Goal: Information Seeking & Learning: Learn about a topic

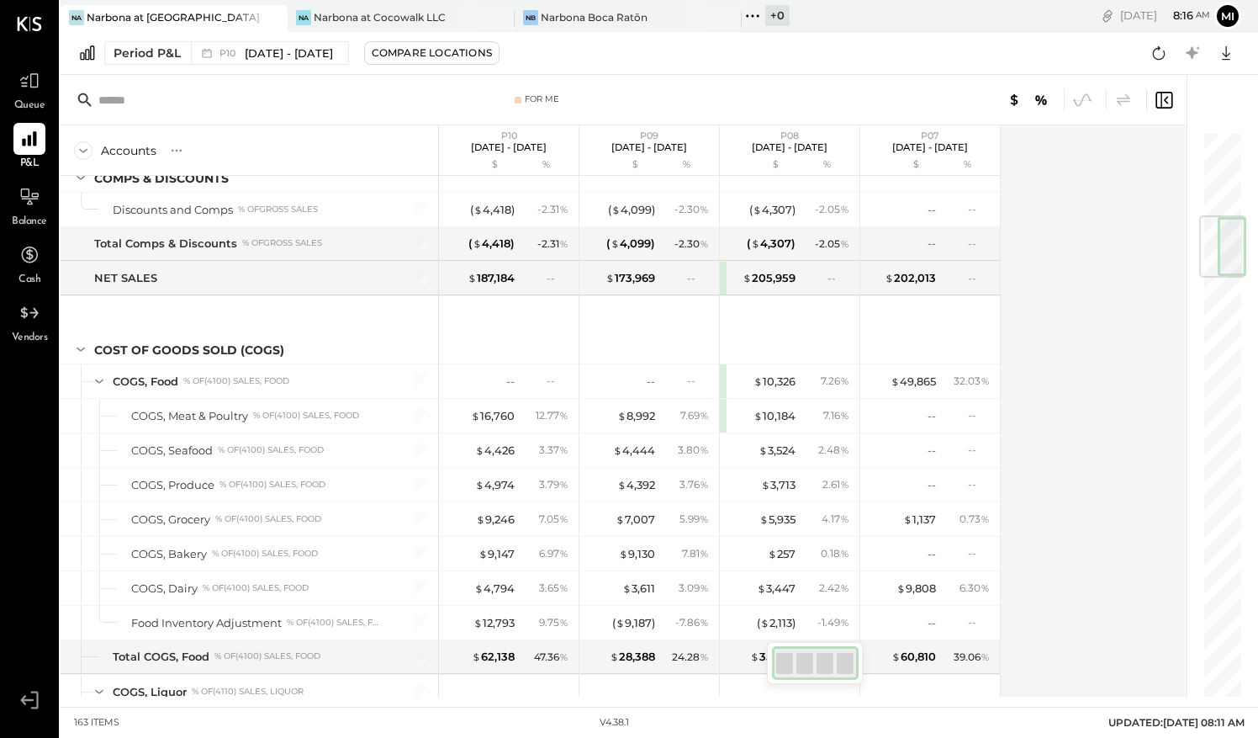
scroll to position [686, 0]
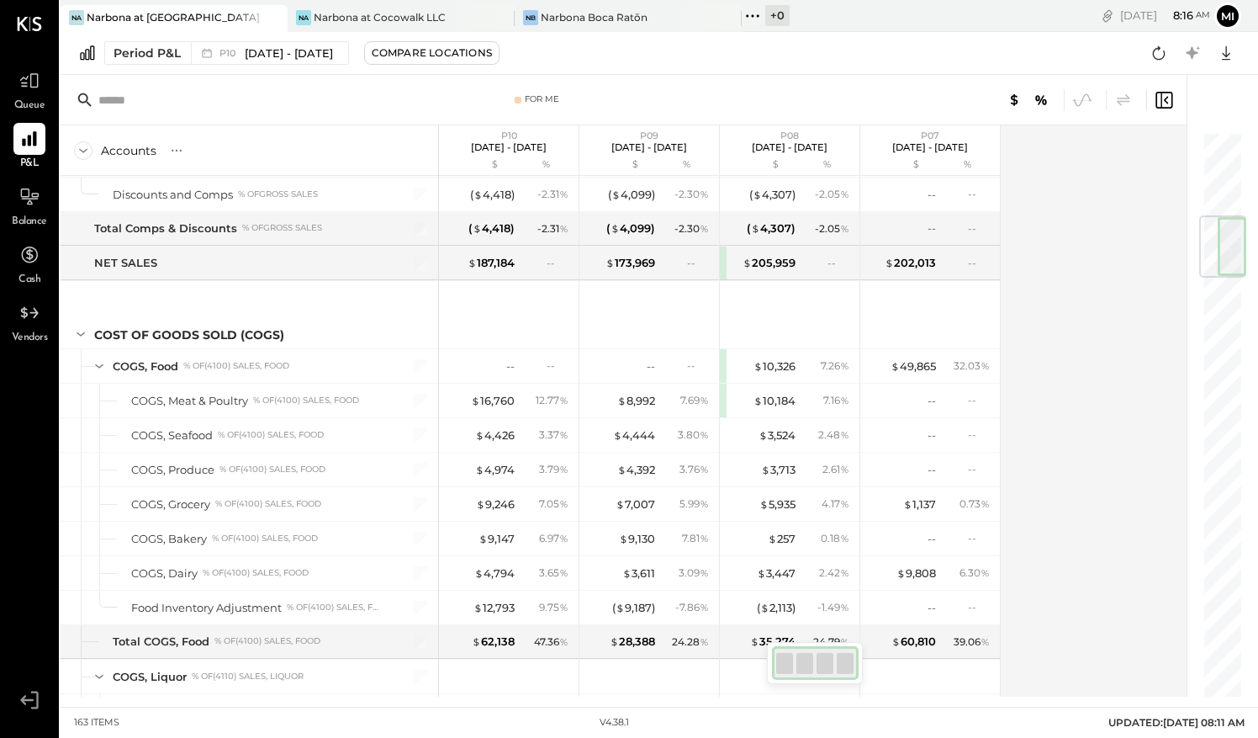
drag, startPoint x: 1234, startPoint y: 594, endPoint x: 1261, endPoint y: 239, distance: 355.9
click at [1257, 239] on html "Queue P&L Balance Cash Vendors v 4.38.1 Na Narbona at Key Biscayne LLC Na Narbo…" at bounding box center [629, 369] width 1258 height 738
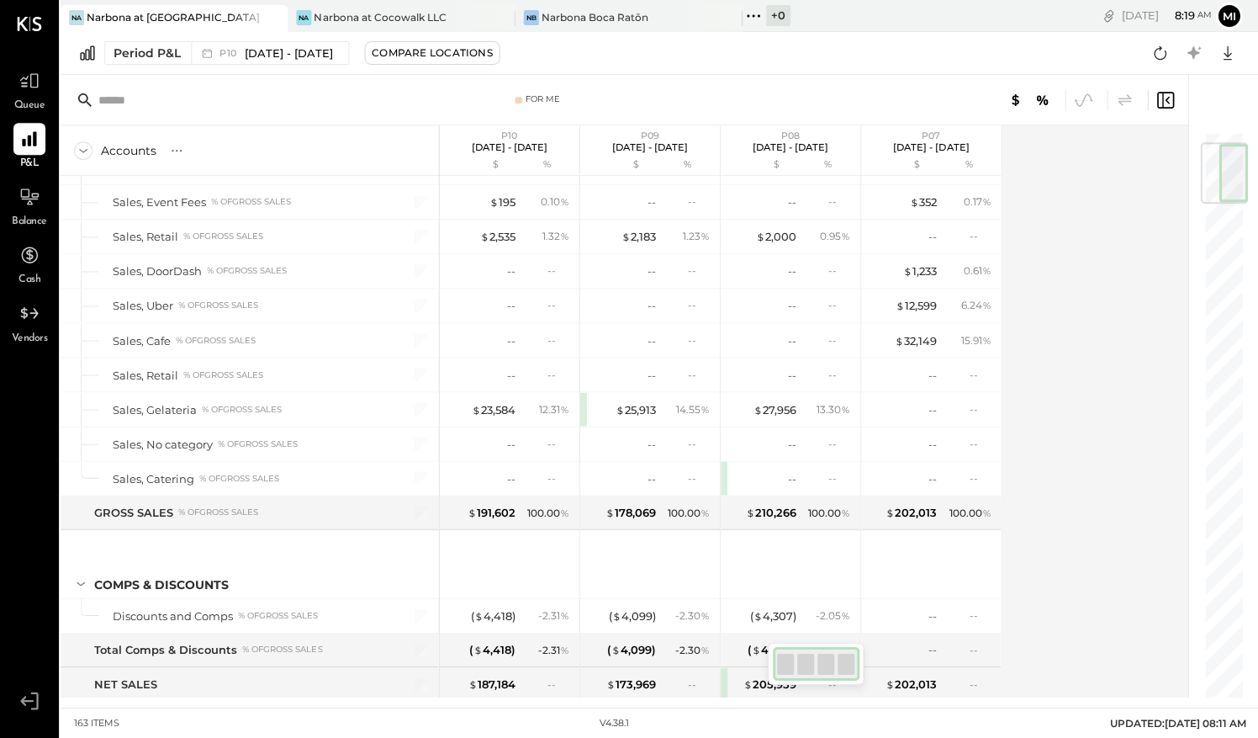
scroll to position [98, 0]
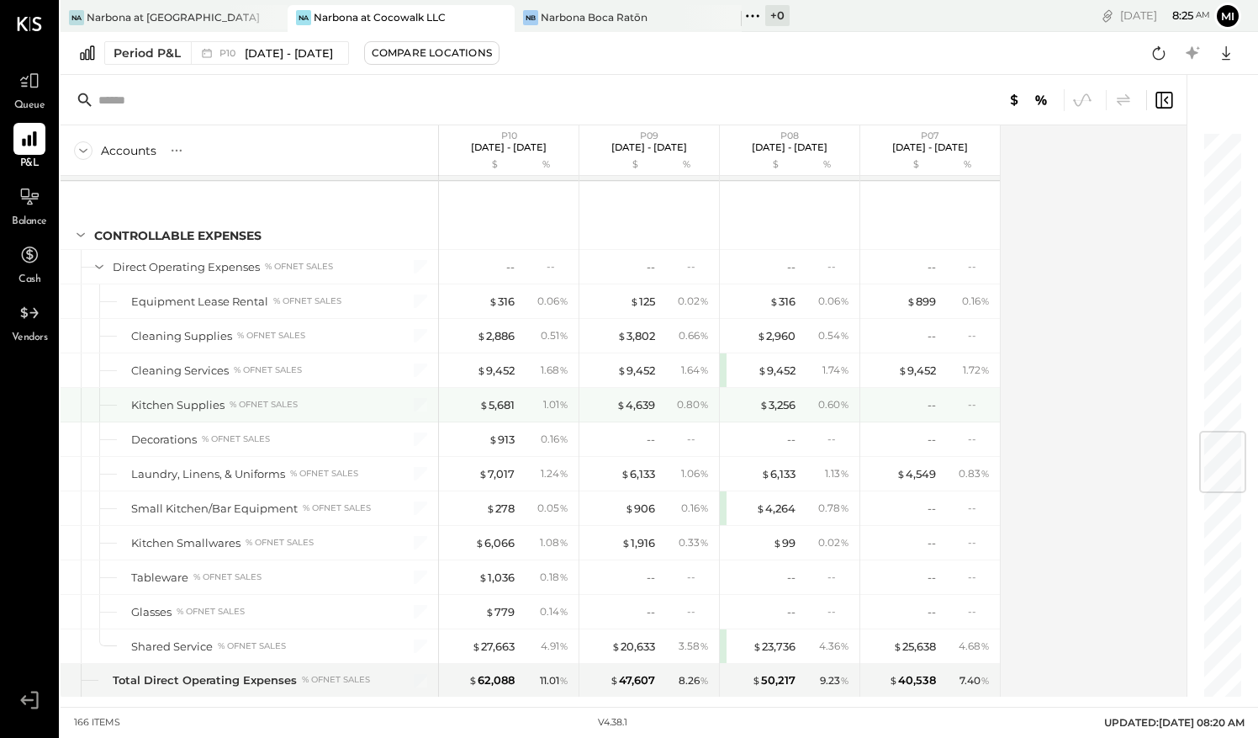
scroll to position [2523, 0]
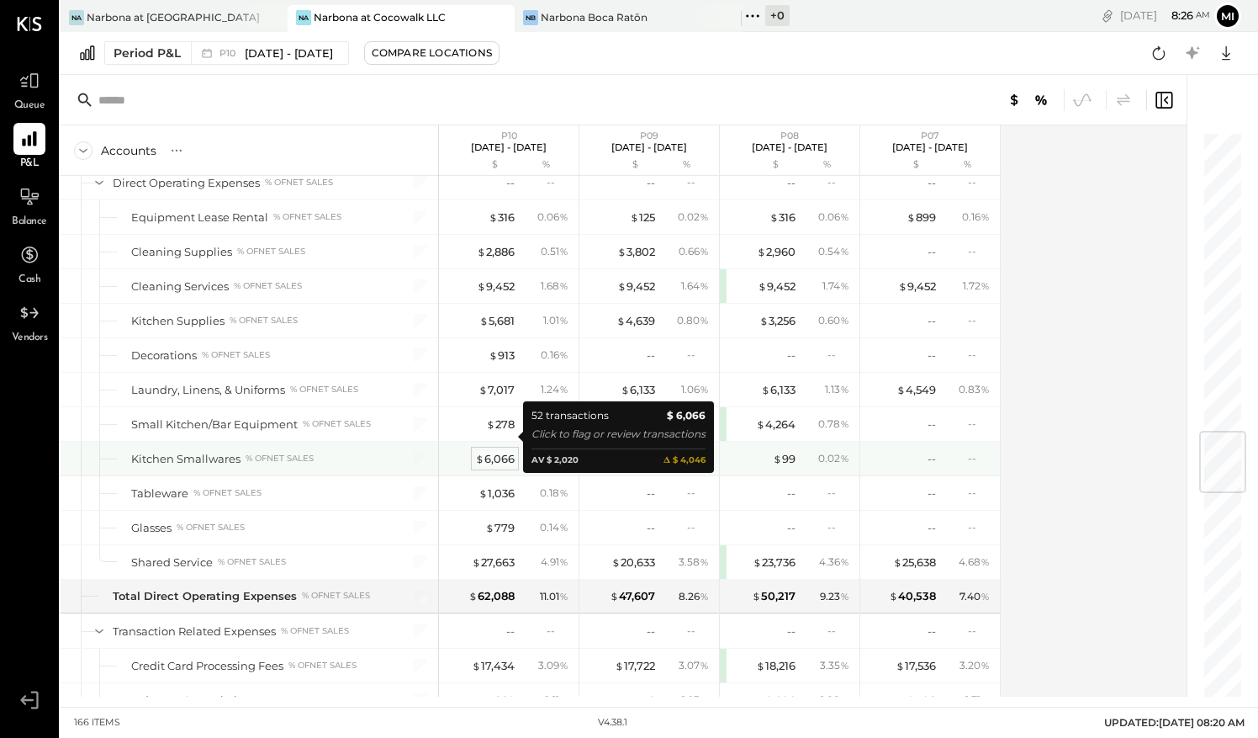
click at [494, 451] on div "$ 6,066" at bounding box center [495, 459] width 40 height 16
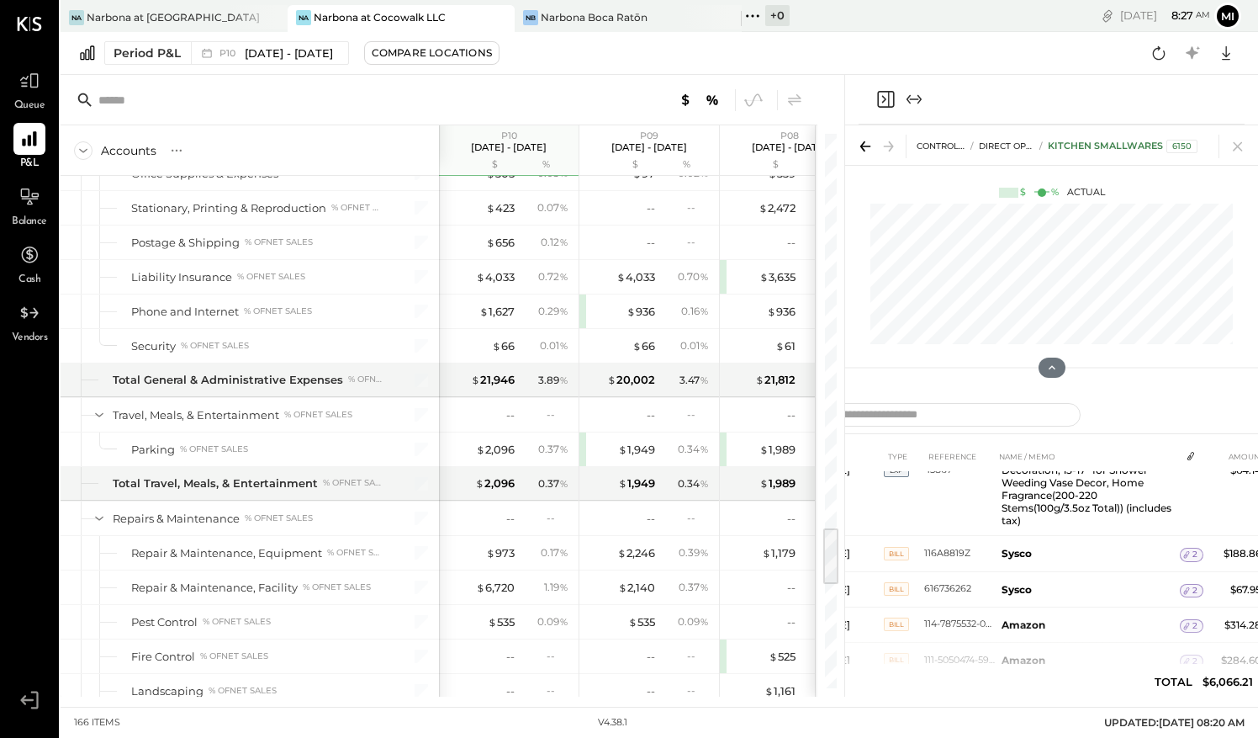
scroll to position [3701, 0]
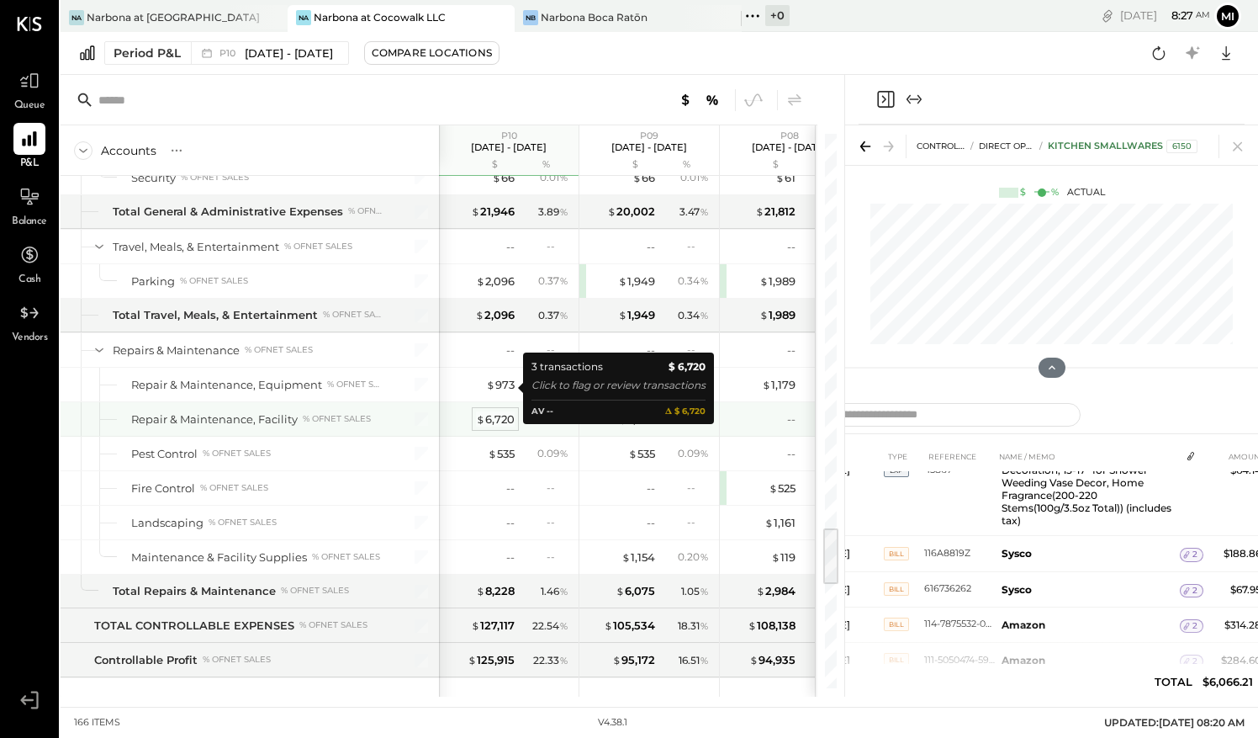
click at [508, 411] on div "$ 6,720" at bounding box center [495, 419] width 39 height 16
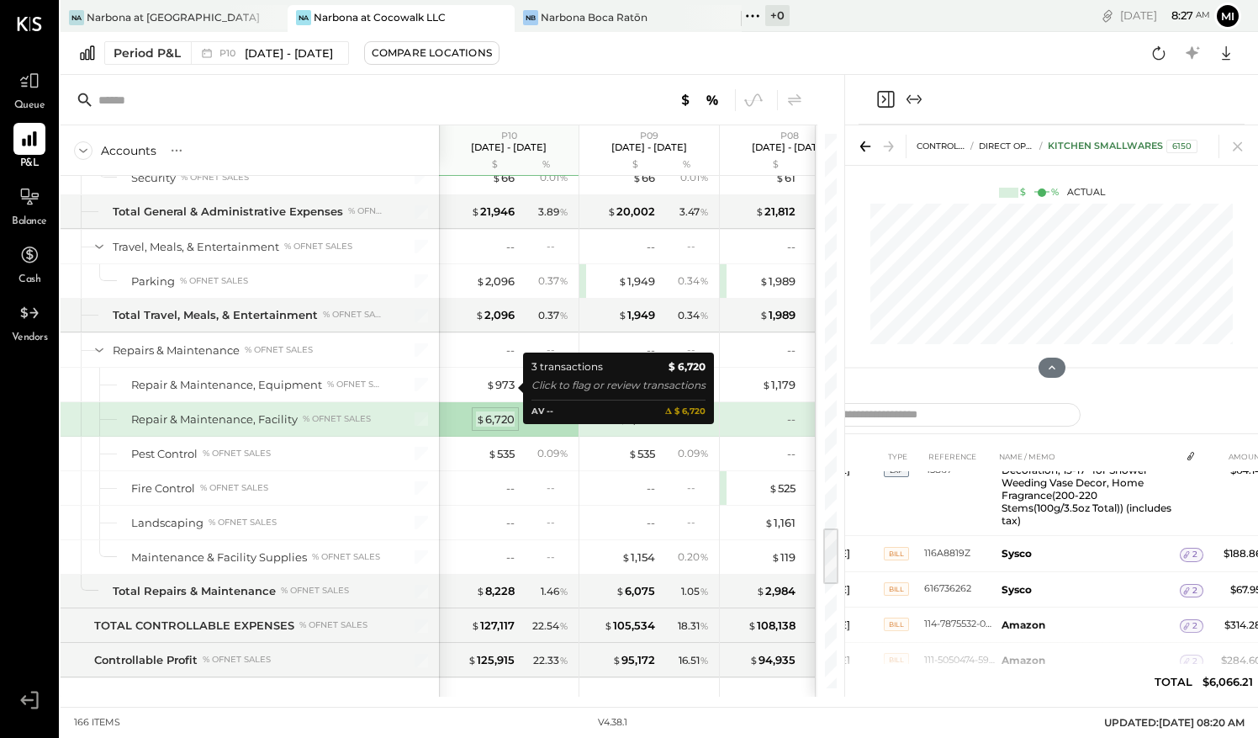
scroll to position [0, 0]
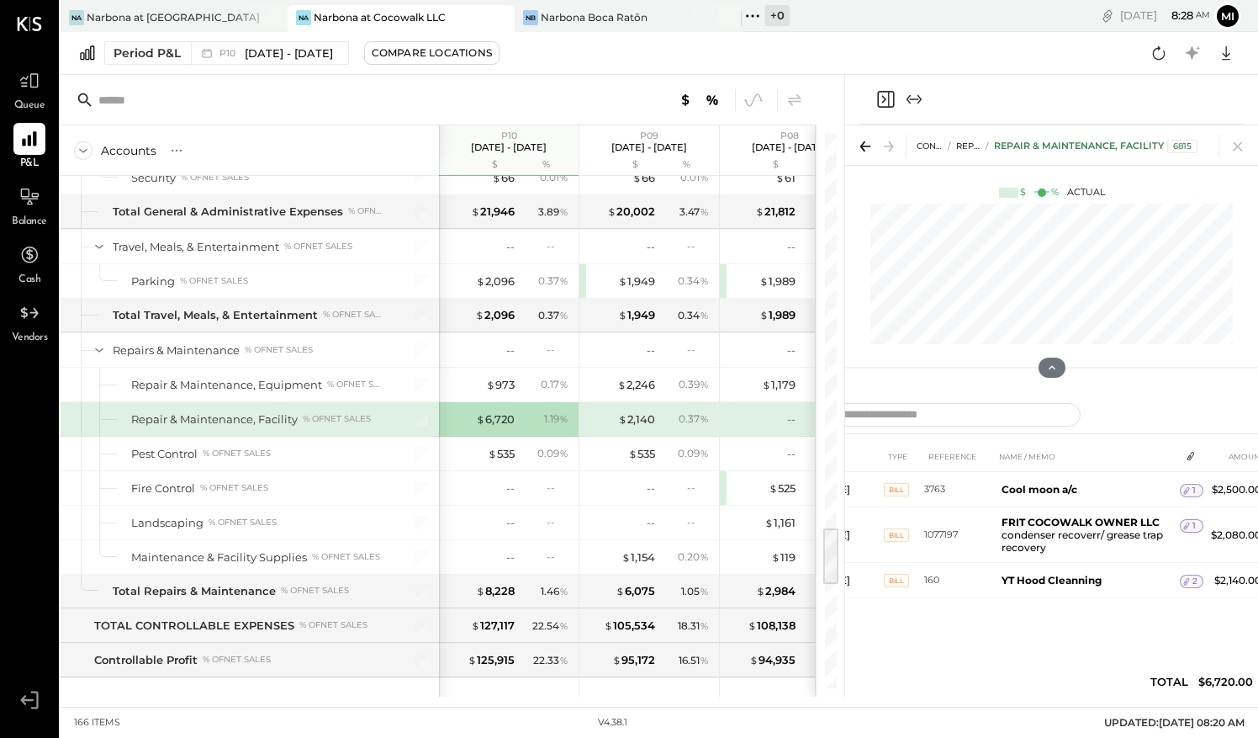
drag, startPoint x: 1240, startPoint y: 146, endPoint x: 996, endPoint y: 301, distance: 288.9
click at [1240, 146] on icon at bounding box center [1238, 147] width 24 height 24
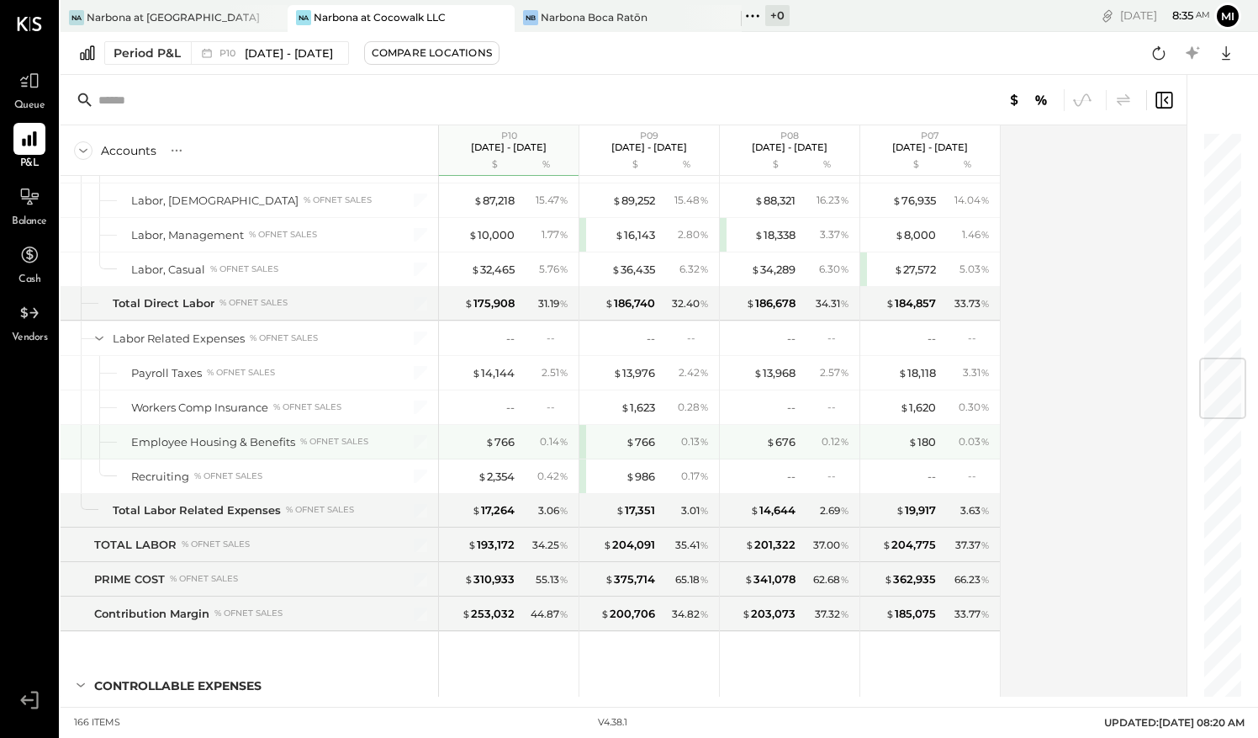
scroll to position [1821, 0]
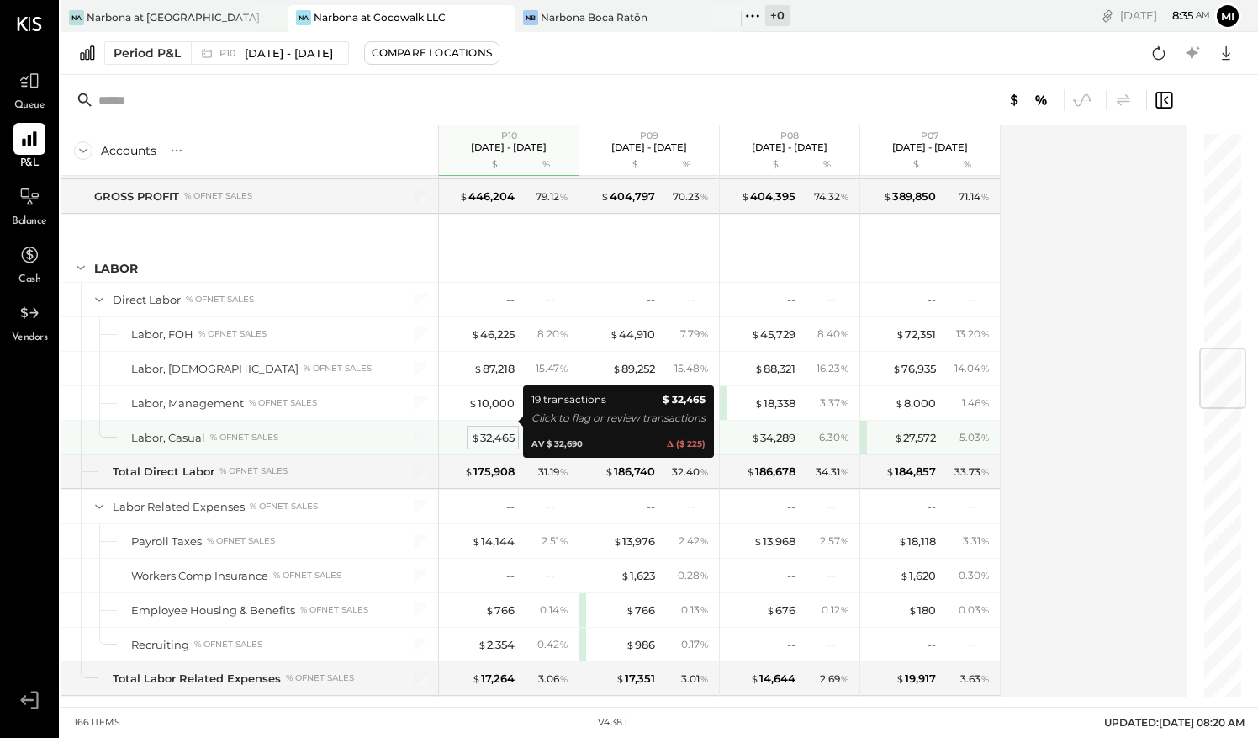
click at [488, 430] on div "$ 32,465" at bounding box center [493, 438] width 44 height 16
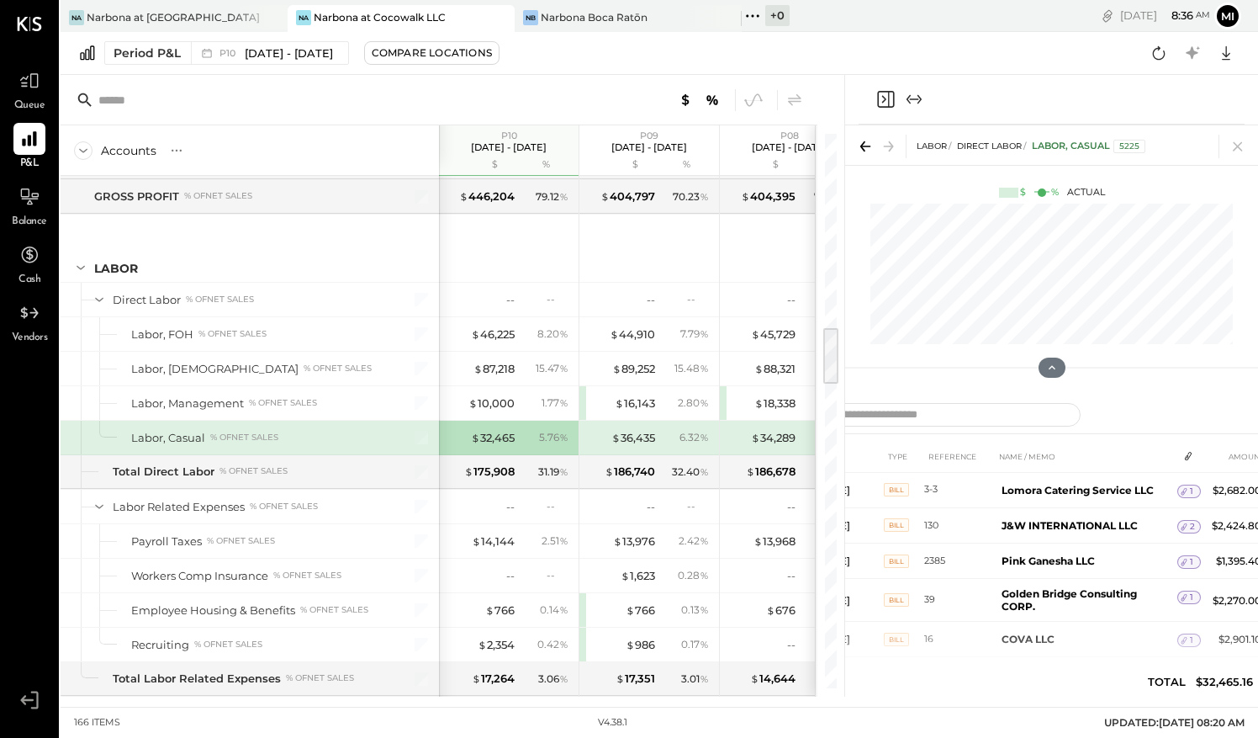
scroll to position [227, 0]
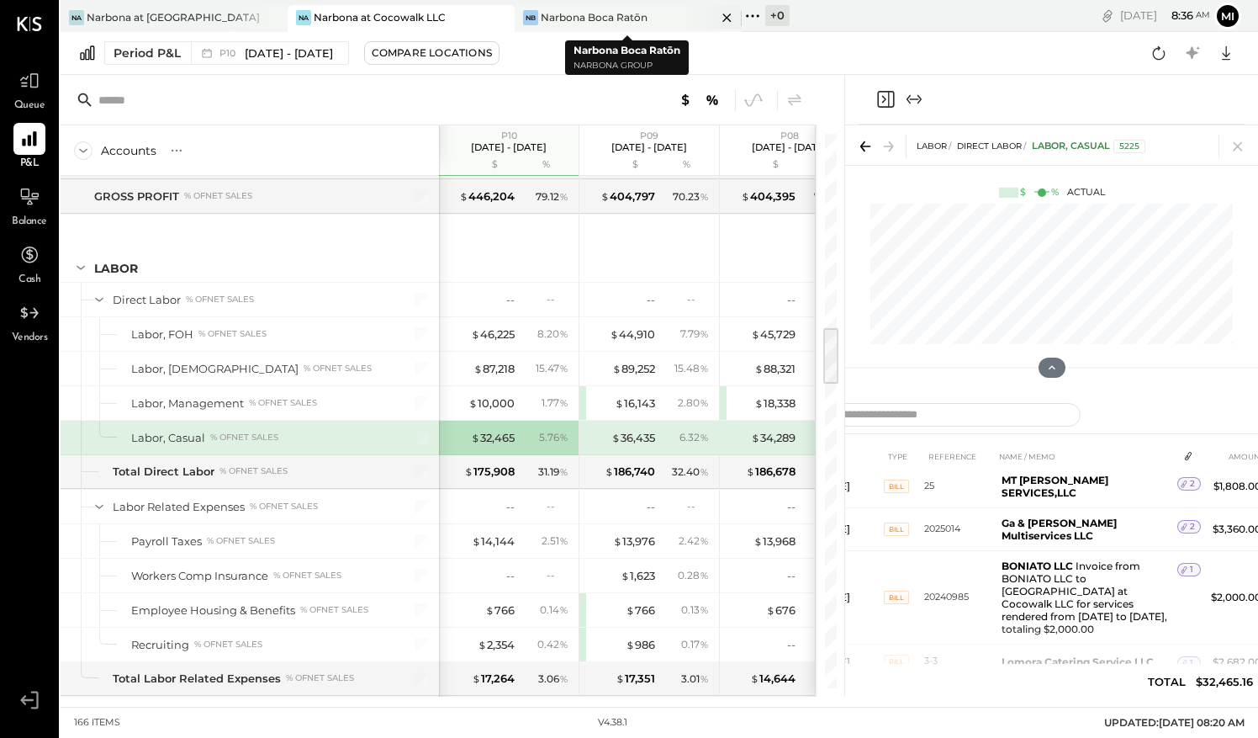
click at [630, 15] on div "Narbona Boca Ratōn" at bounding box center [594, 17] width 107 height 14
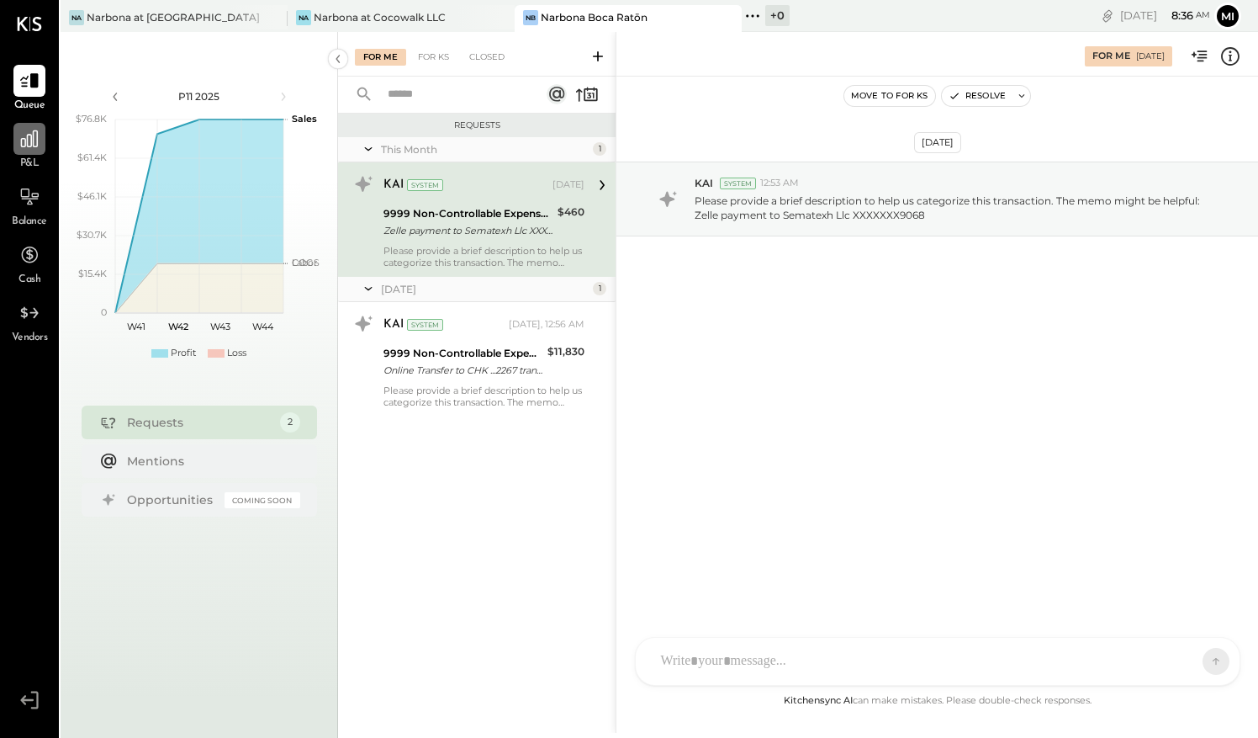
click at [34, 145] on icon at bounding box center [29, 138] width 17 height 17
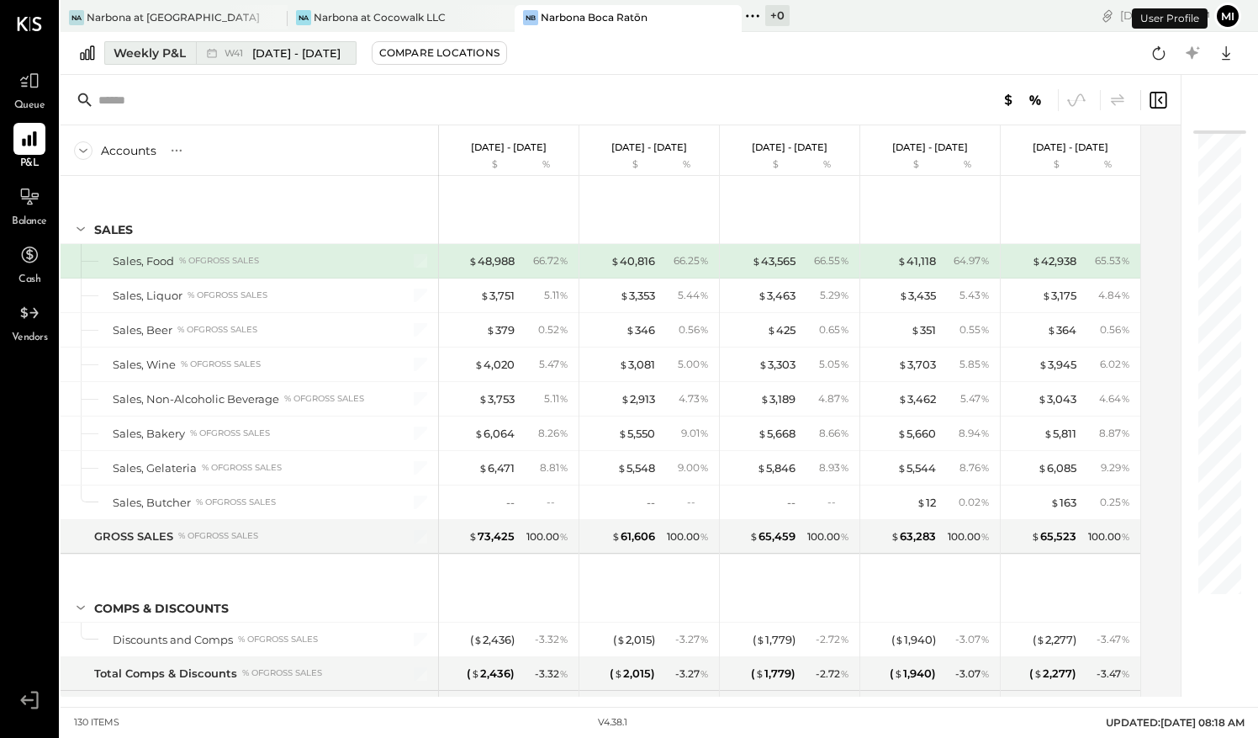
click at [163, 51] on div "Weekly P&L" at bounding box center [150, 53] width 72 height 17
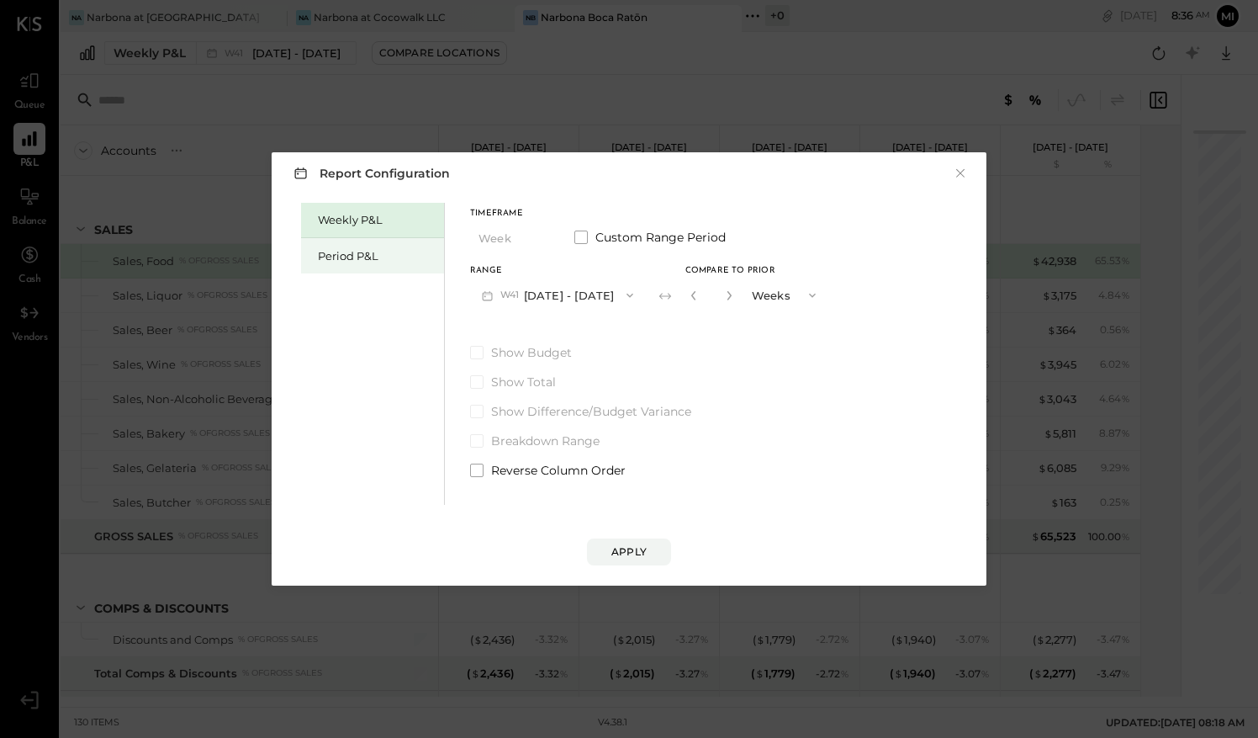
click at [368, 262] on div "Period P&L" at bounding box center [377, 256] width 118 height 16
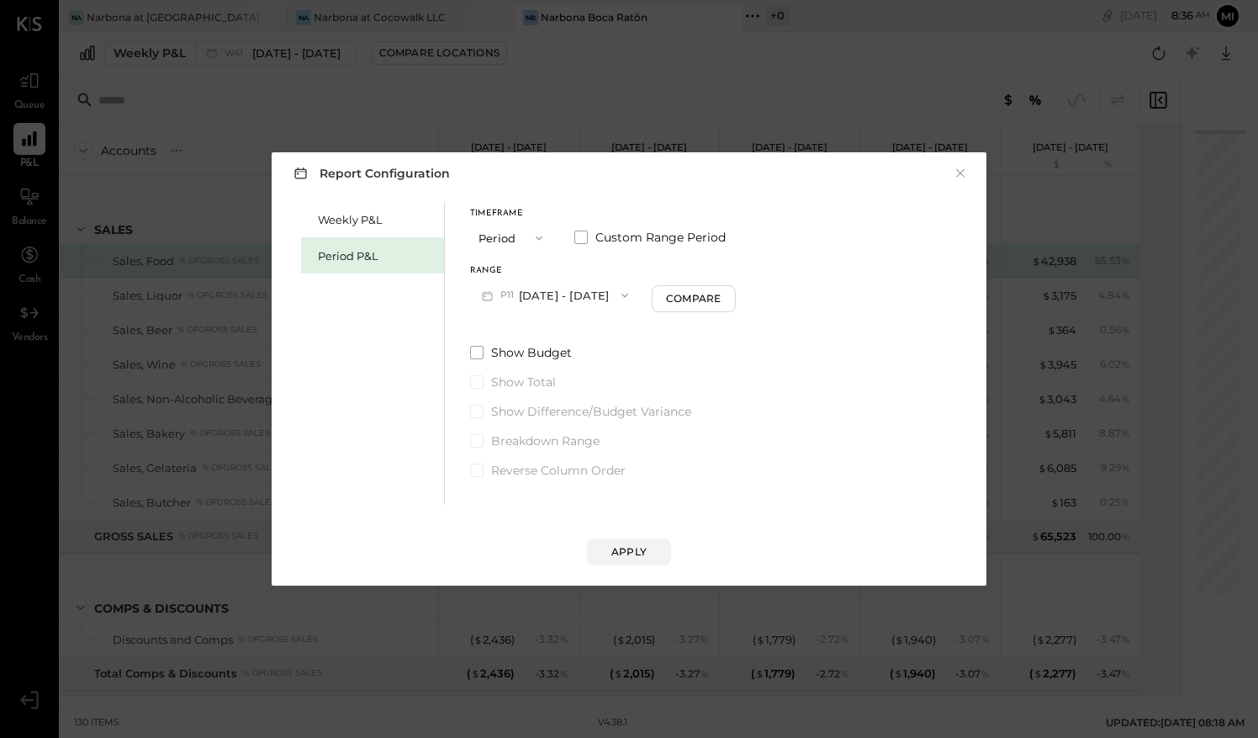
click at [632, 298] on icon "button" at bounding box center [624, 294] width 13 height 13
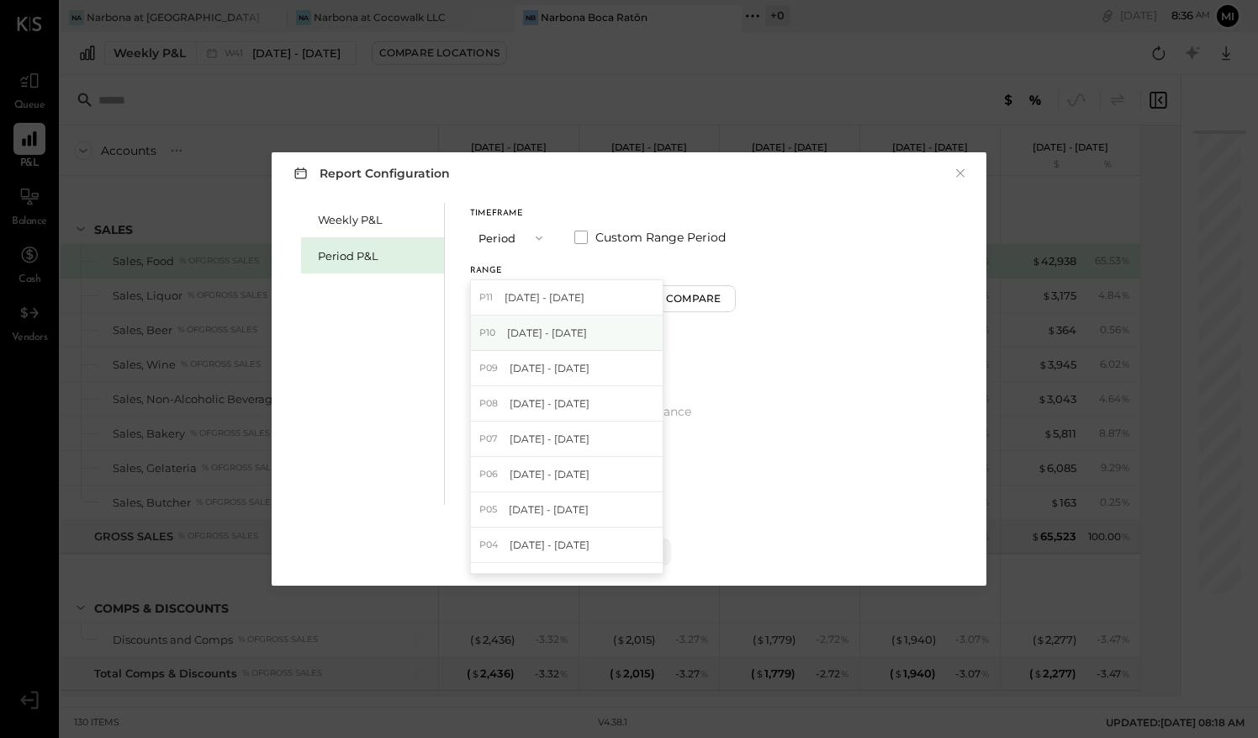
click at [539, 333] on span "[DATE] - [DATE]" at bounding box center [547, 332] width 80 height 14
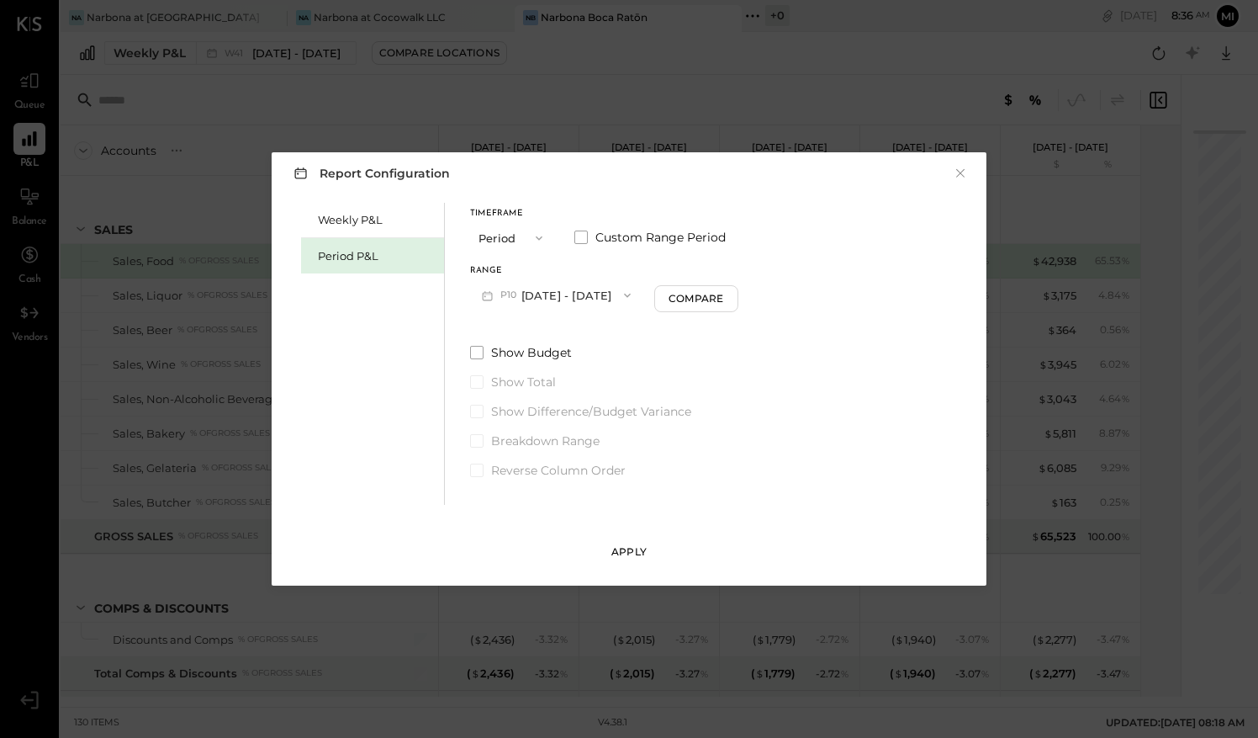
click at [638, 553] on div "Apply" at bounding box center [628, 551] width 35 height 14
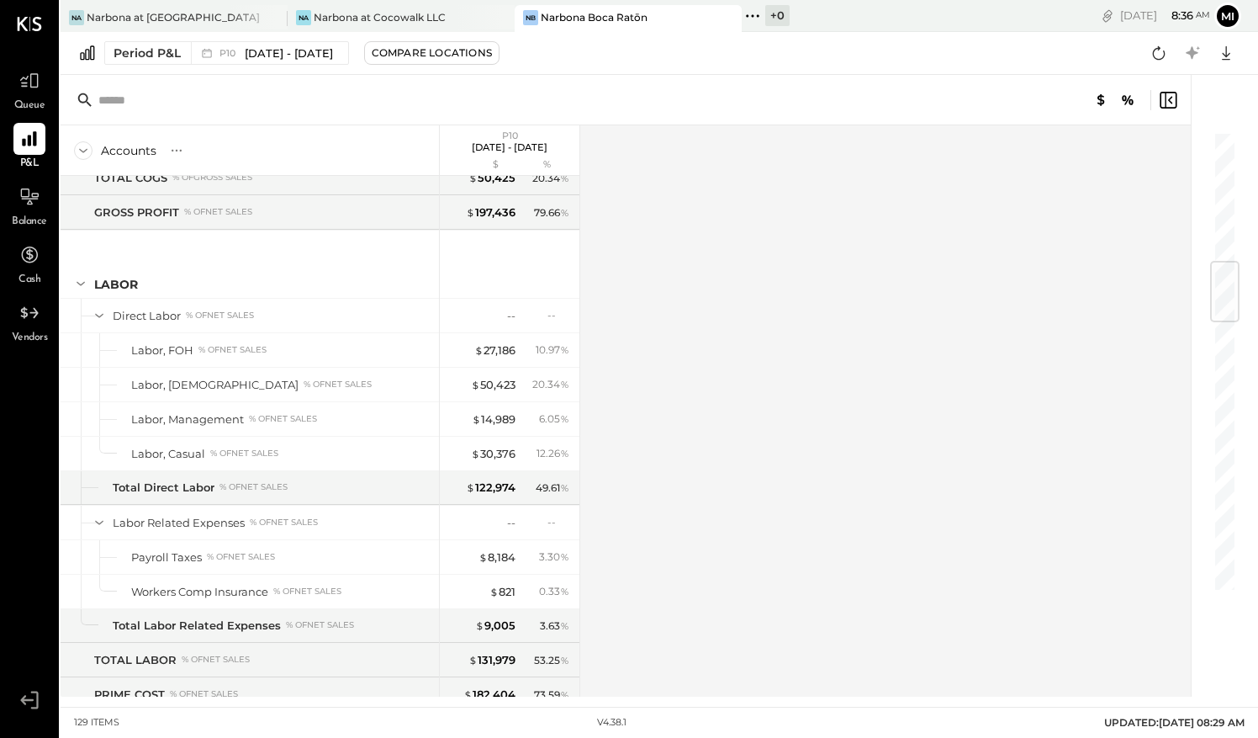
scroll to position [1093, 0]
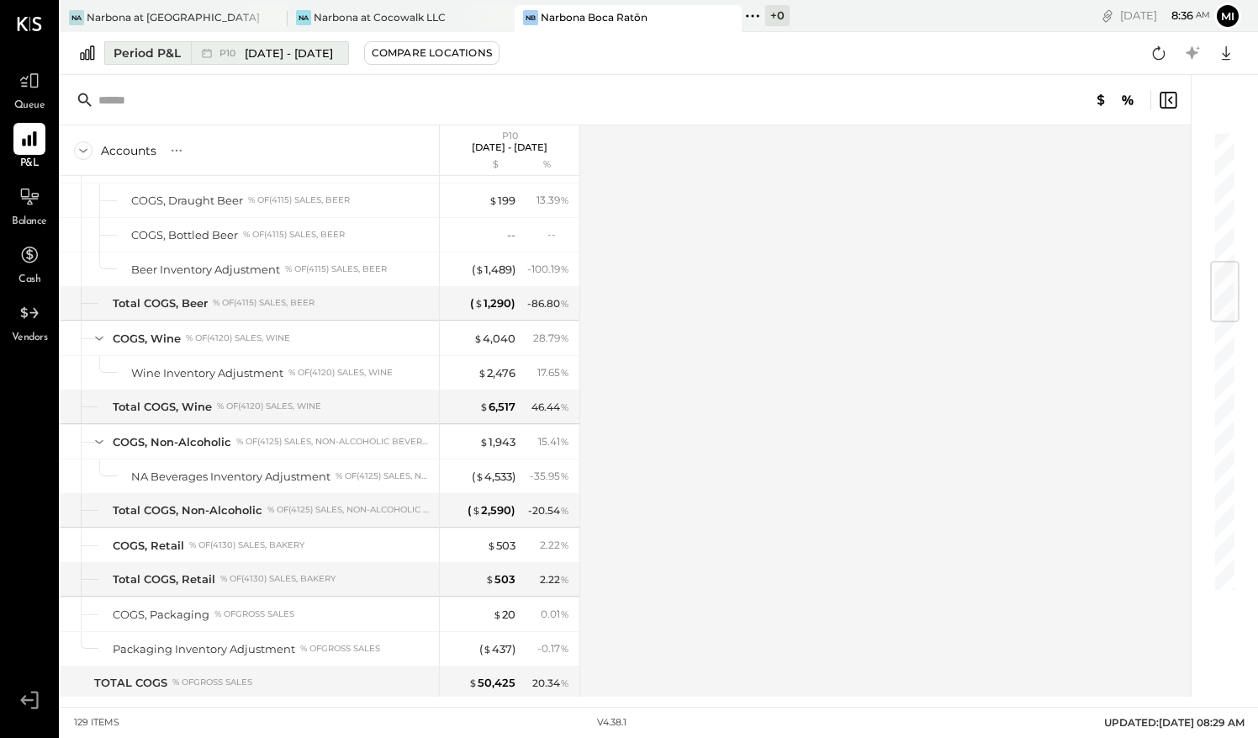
click at [134, 55] on div "Period P&L" at bounding box center [147, 53] width 67 height 17
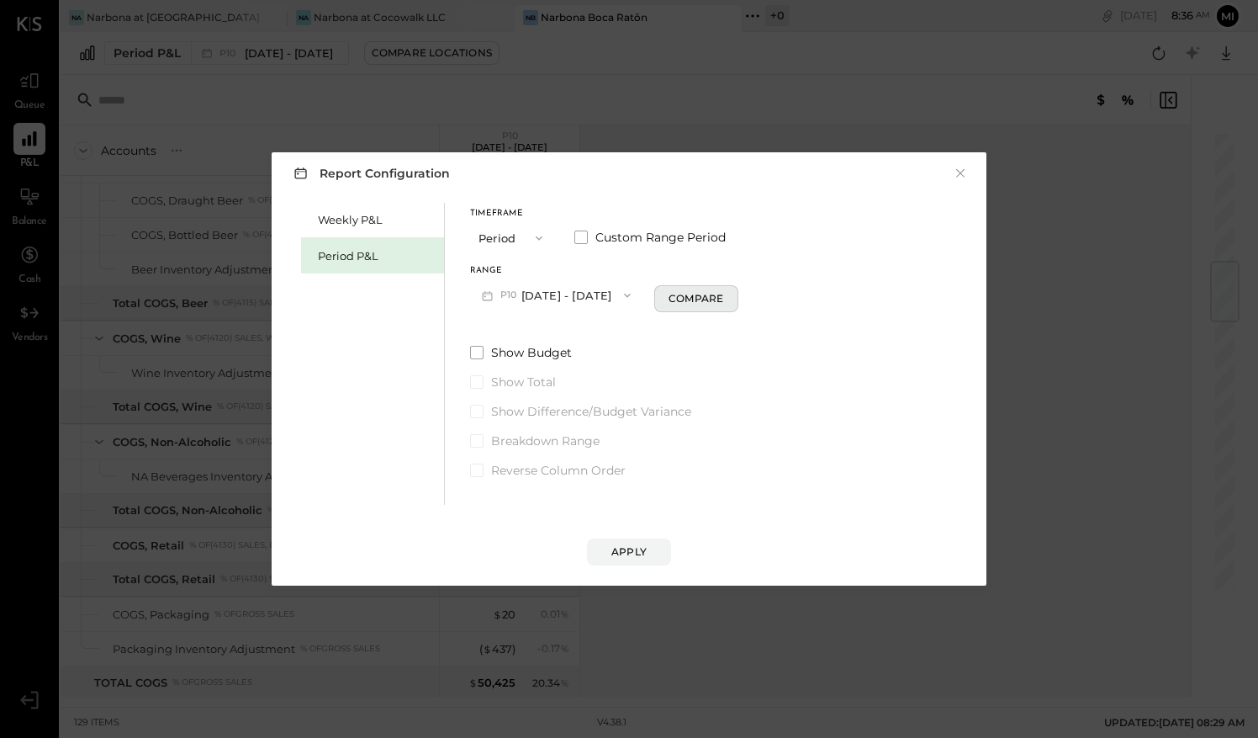
click at [701, 299] on div "Compare" at bounding box center [696, 298] width 55 height 14
click at [733, 298] on button "button" at bounding box center [726, 295] width 13 height 19
type input "*"
click at [629, 542] on button "Apply" at bounding box center [629, 551] width 84 height 27
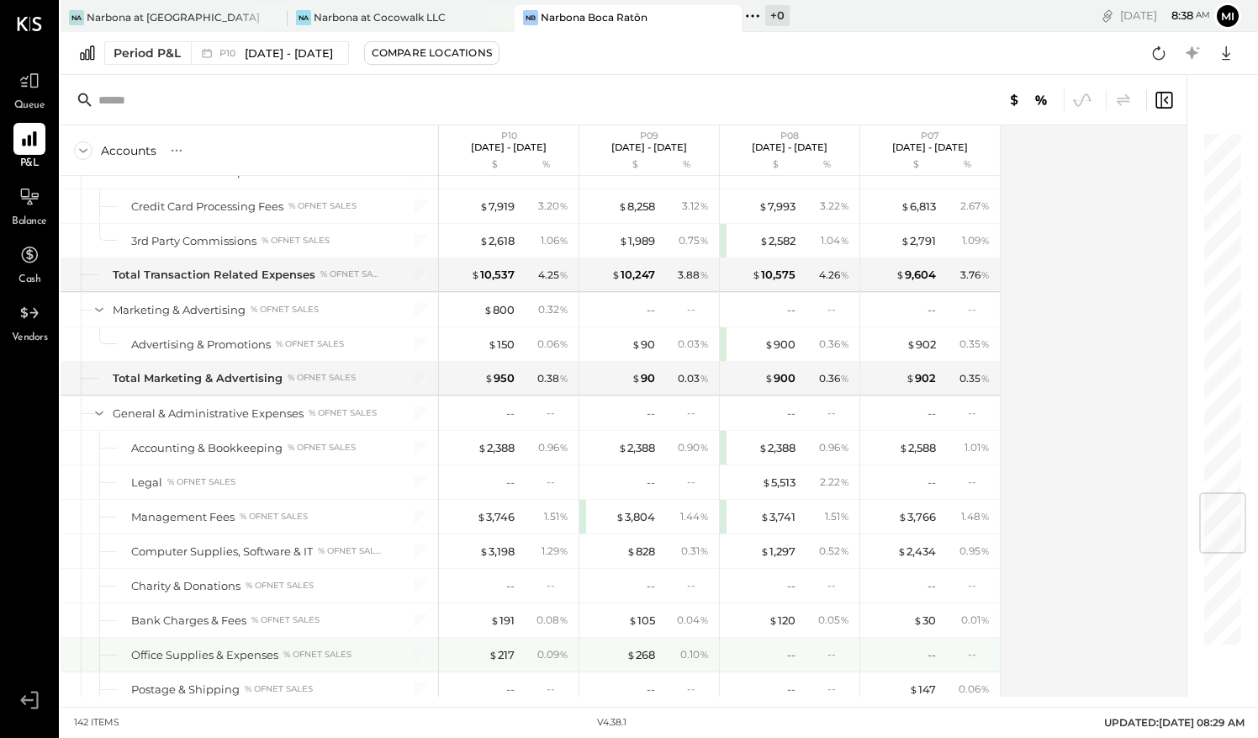
scroll to position [3028, 0]
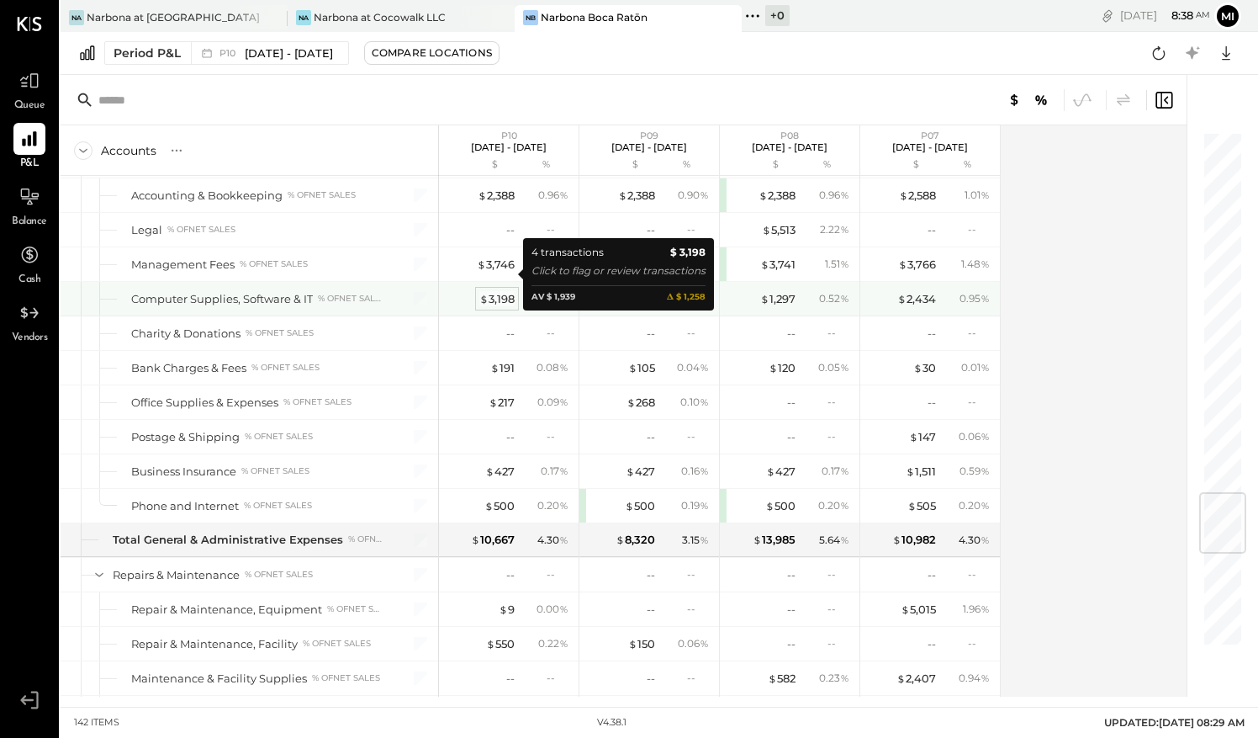
click at [489, 291] on div "$ 3,198" at bounding box center [496, 299] width 35 height 16
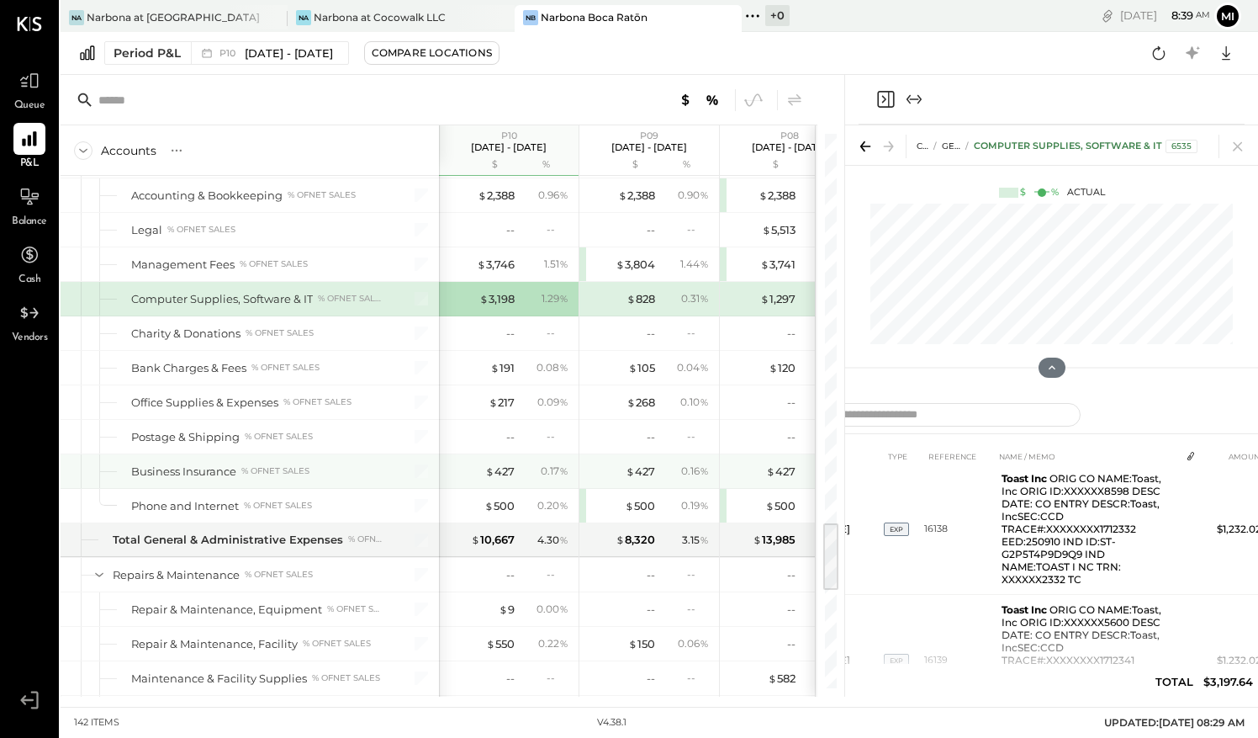
scroll to position [3112, 0]
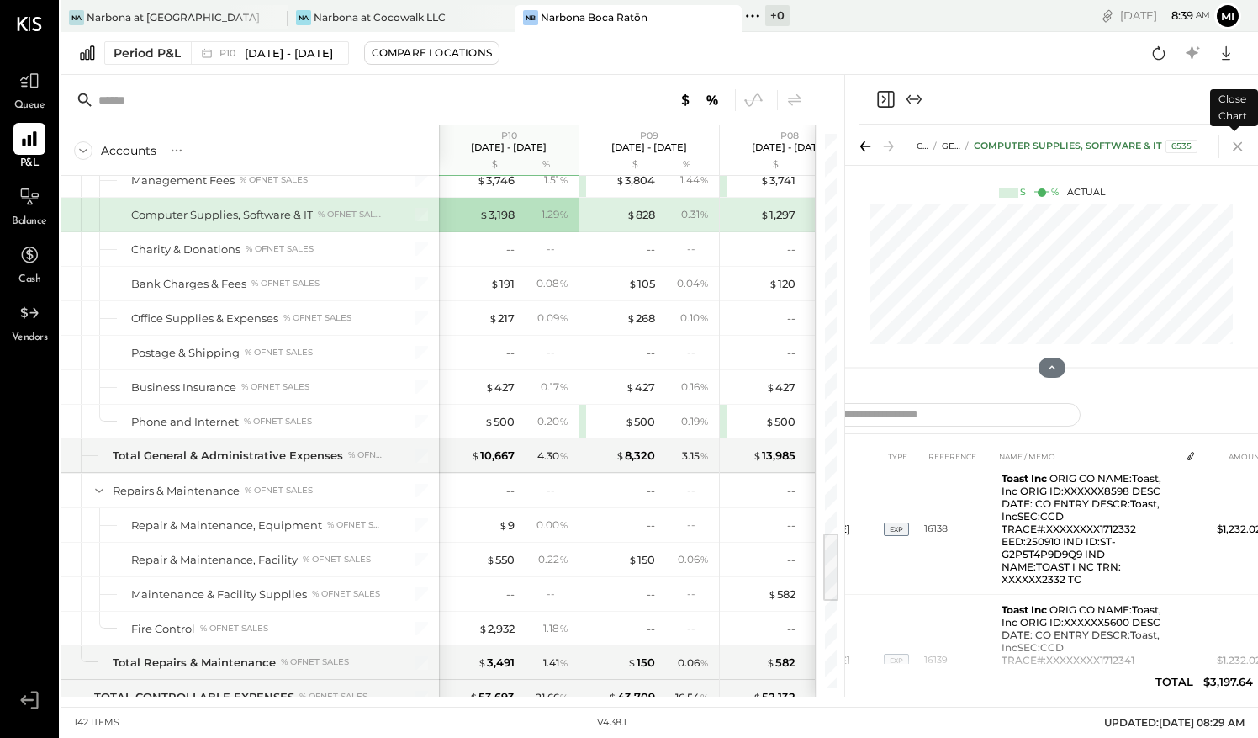
click at [1243, 149] on icon at bounding box center [1238, 147] width 24 height 24
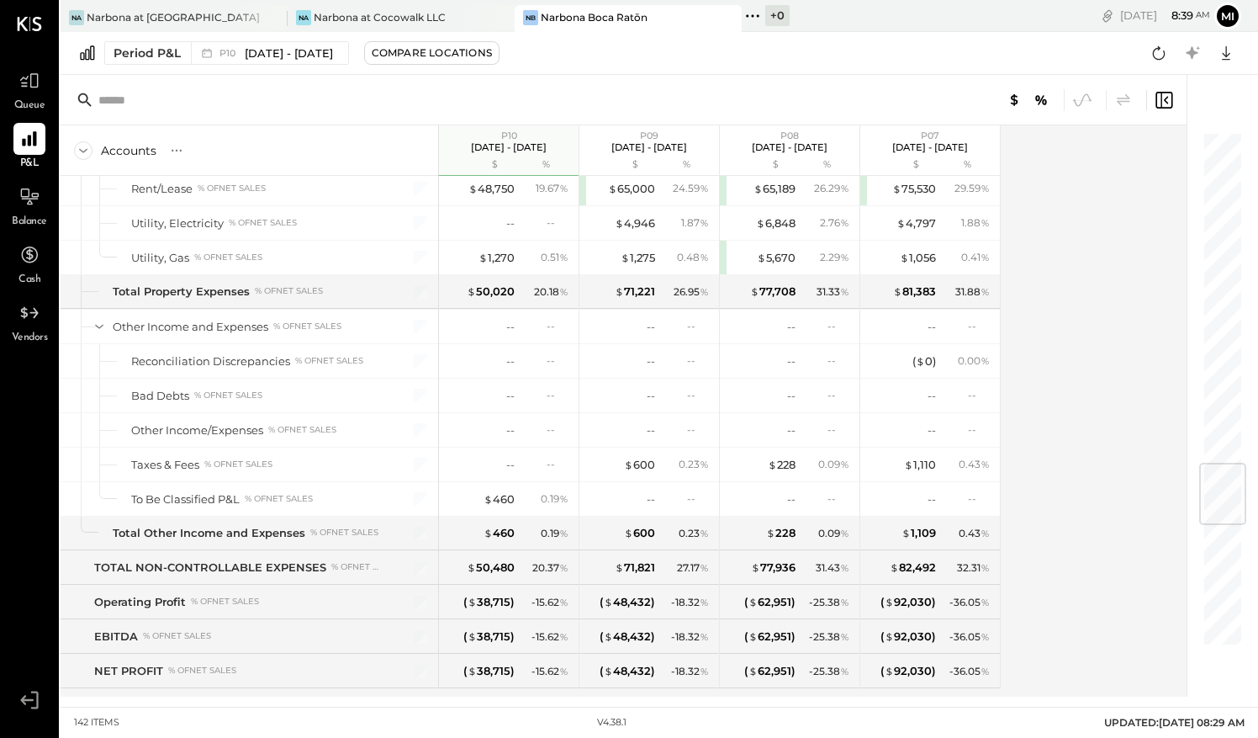
scroll to position [2783, 0]
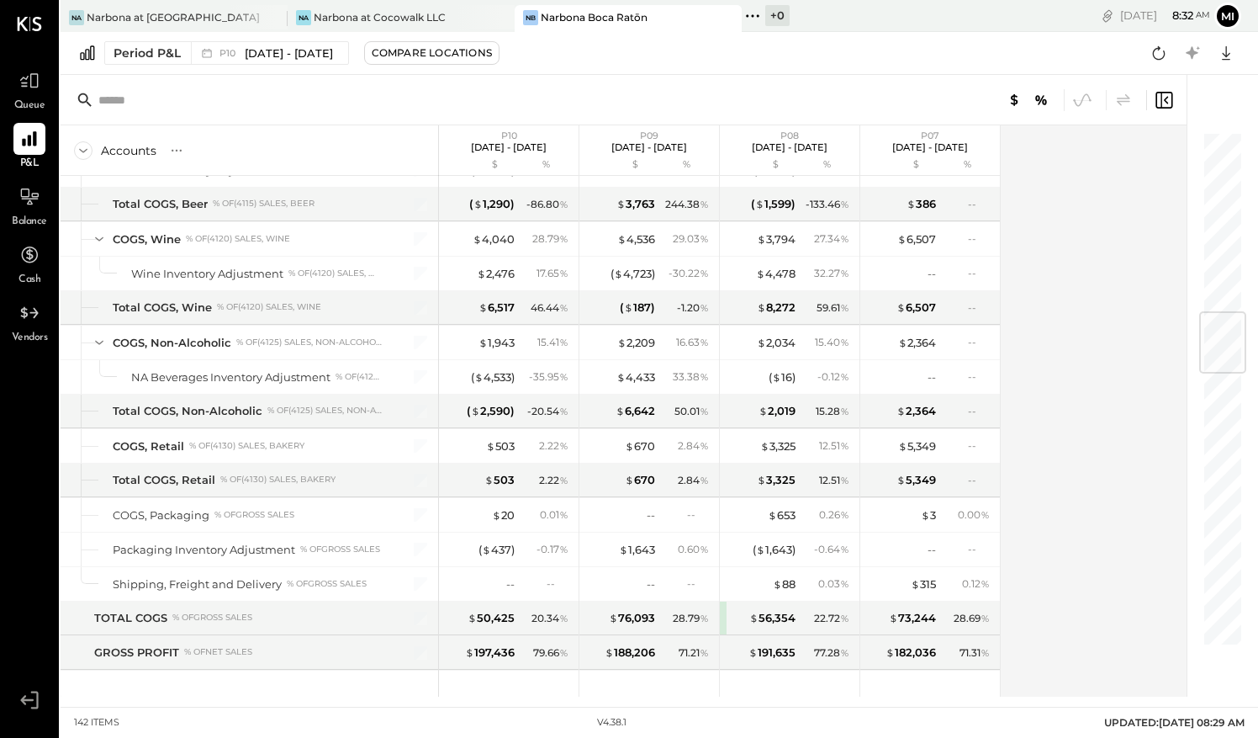
scroll to position [1514, 0]
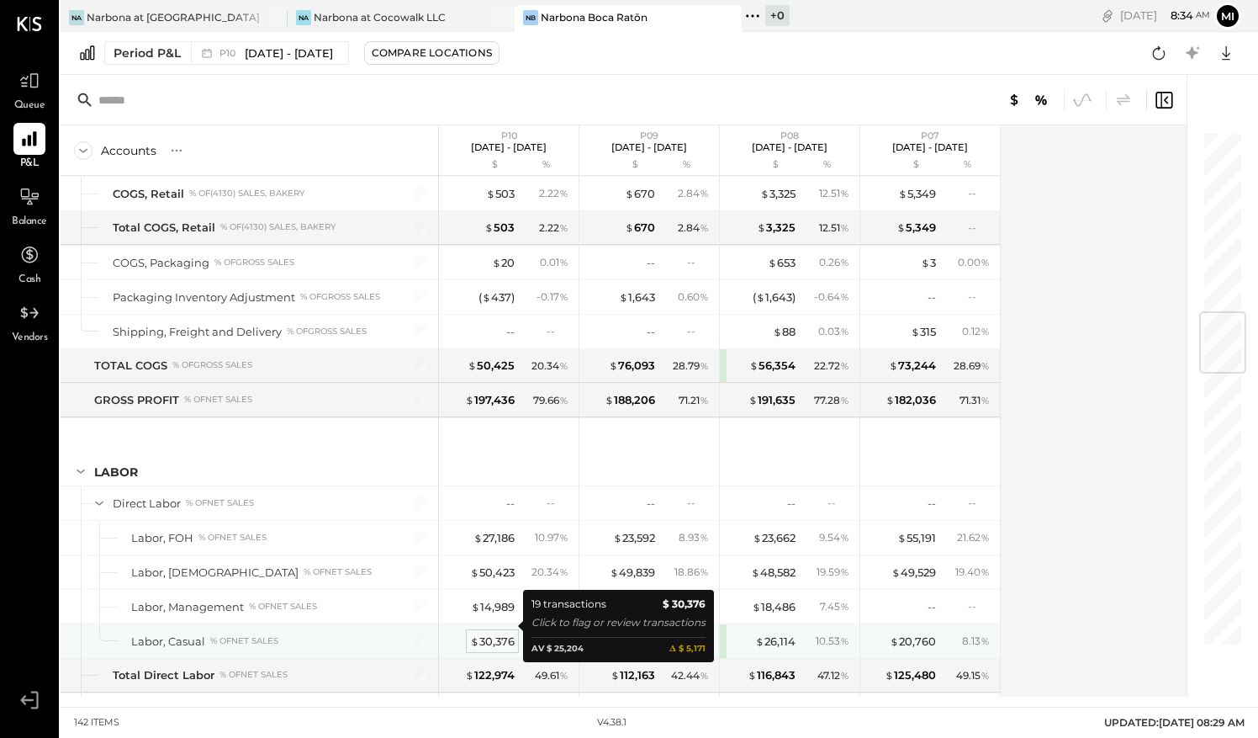
click at [498, 633] on div "$ 30,376" at bounding box center [492, 641] width 45 height 16
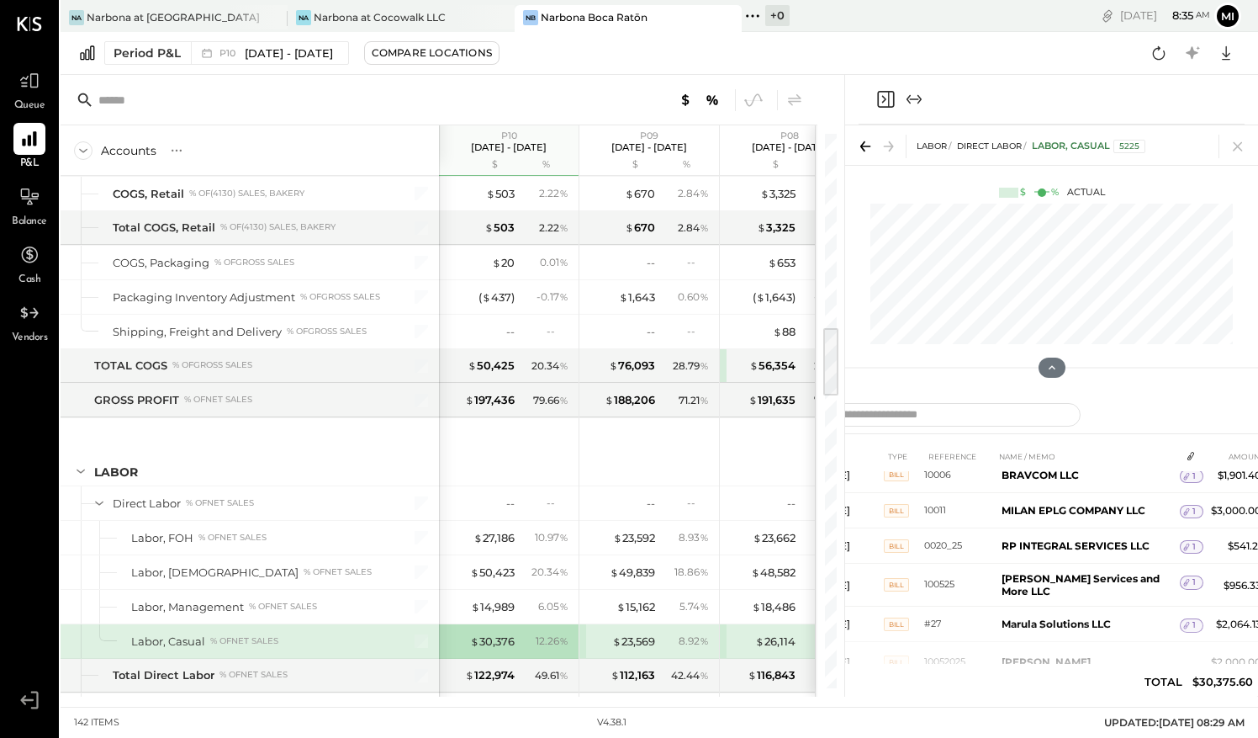
scroll to position [582, 0]
